Goal: Task Accomplishment & Management: Use online tool/utility

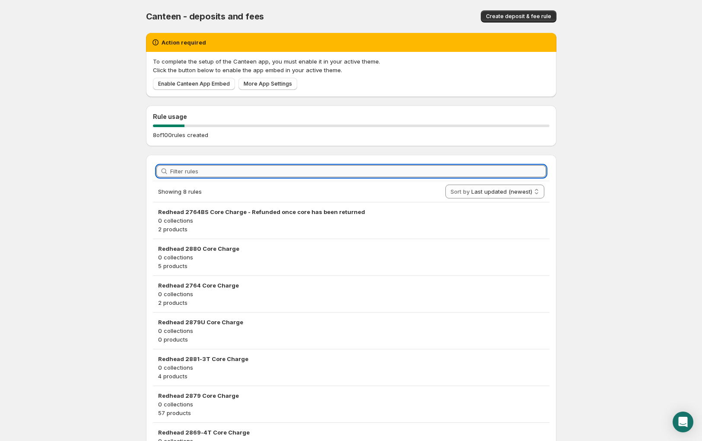
click at [226, 167] on input "Filter rules" at bounding box center [358, 171] width 376 height 12
paste input "2879"
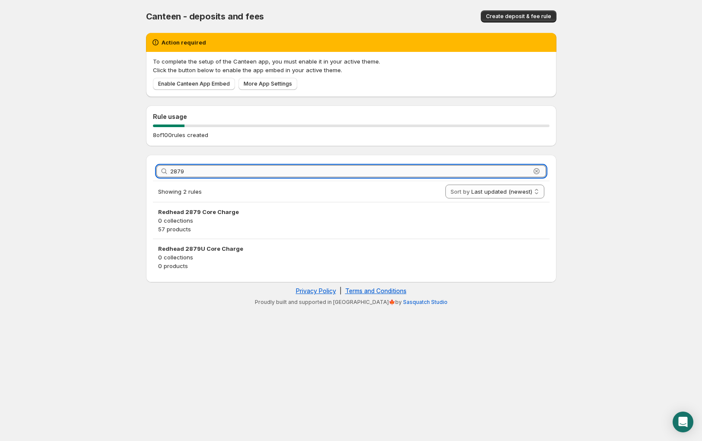
type input "2879"
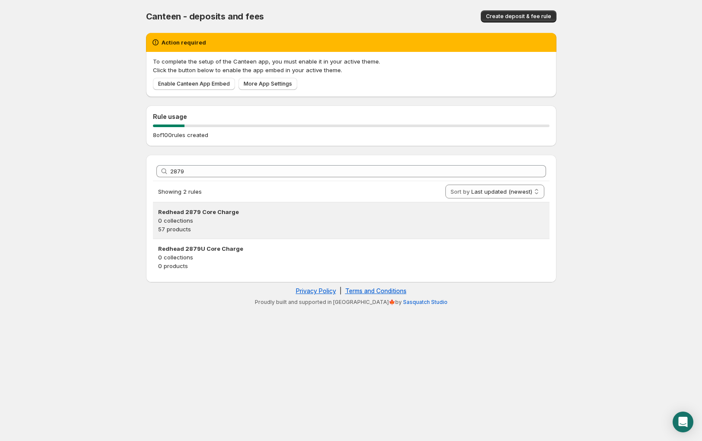
click at [221, 212] on h3 "Redhead 2879 Core Charge" at bounding box center [351, 211] width 386 height 9
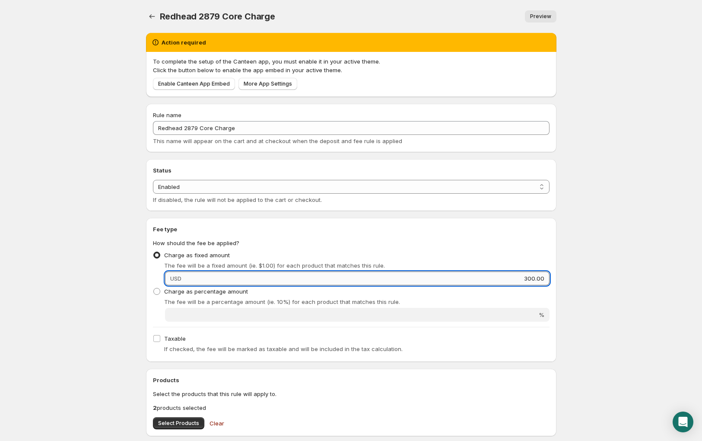
click at [529, 277] on input "300.00" at bounding box center [367, 278] width 366 height 14
type input "350"
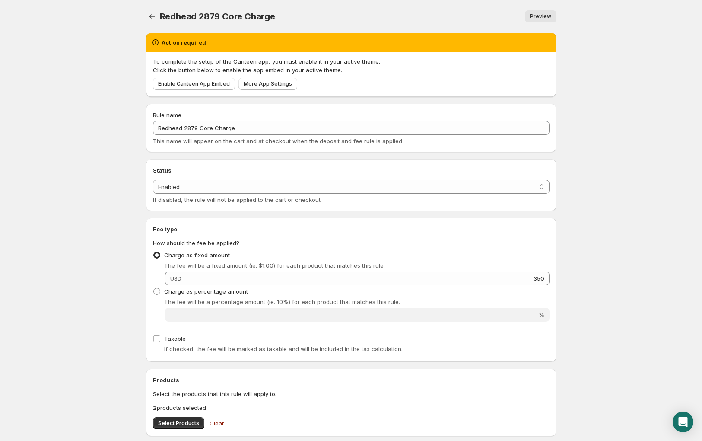
click at [470, 237] on div "Fee type How should the fee be applied? Charge as fixed amount The fee will be …" at bounding box center [351, 290] width 397 height 130
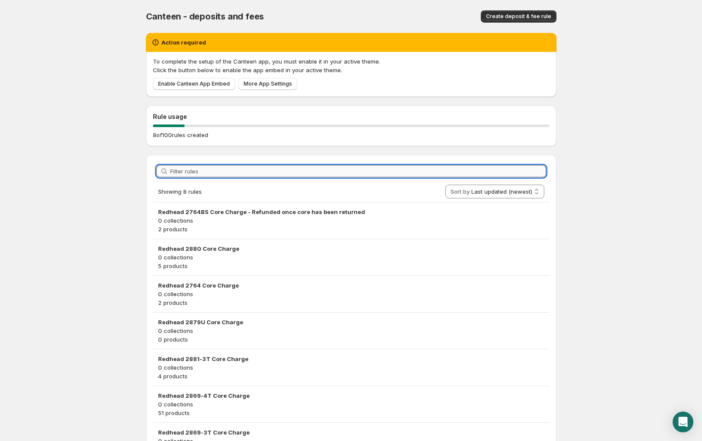
click at [376, 174] on input "Filter rules" at bounding box center [358, 171] width 376 height 12
paste input "2764BS"
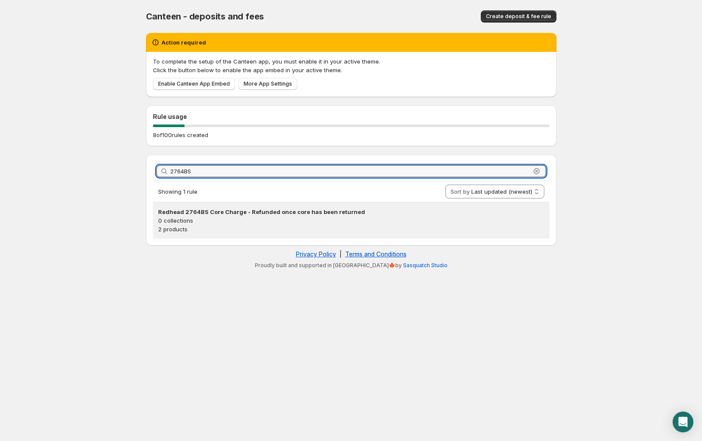
type input "2764BS"
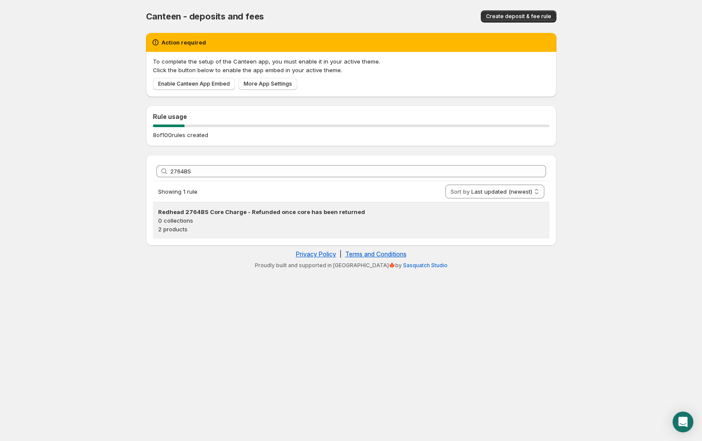
click at [357, 210] on h3 "Redhead 2764BS Core Charge - Refunded once core has been returned" at bounding box center [351, 211] width 386 height 9
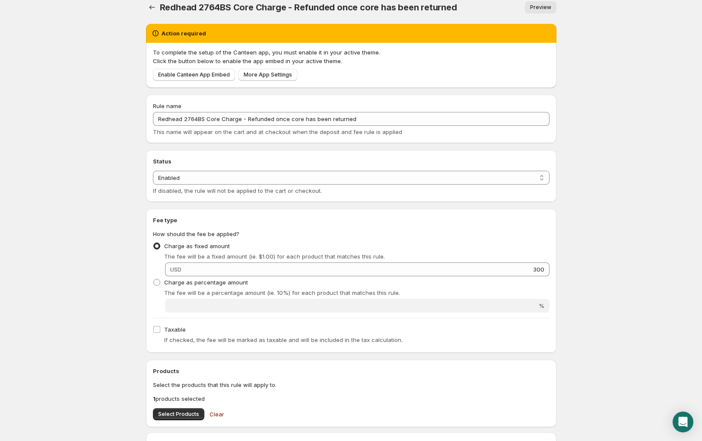
scroll to position [10, 0]
